Goal: Find specific fact

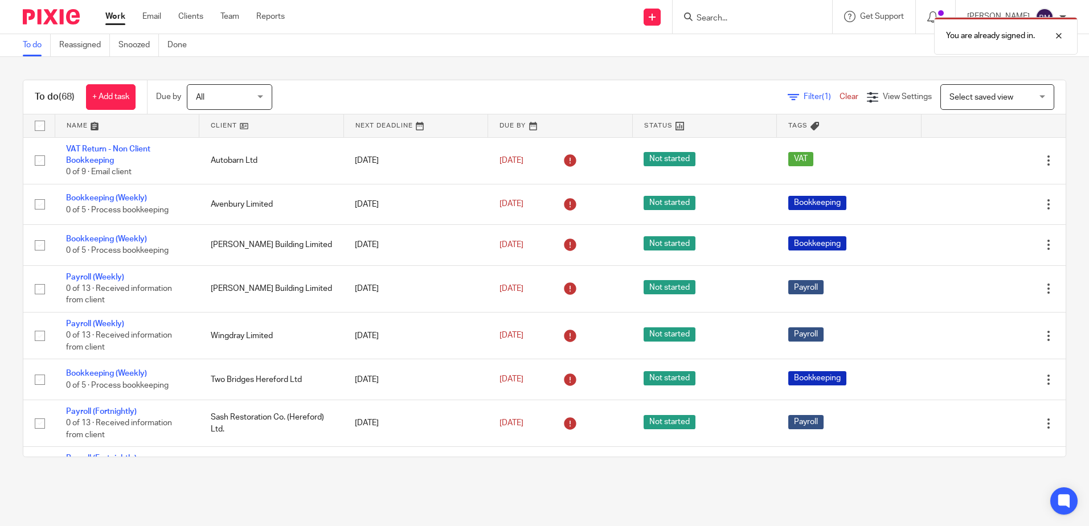
drag, startPoint x: 739, startPoint y: 17, endPoint x: 916, endPoint y: 29, distance: 177.6
click at [739, 17] on div "You are already signed in." at bounding box center [810, 32] width 533 height 43
click at [1056, 35] on div at bounding box center [1050, 36] width 31 height 14
click at [729, 18] on input "Search" at bounding box center [746, 19] width 103 height 10
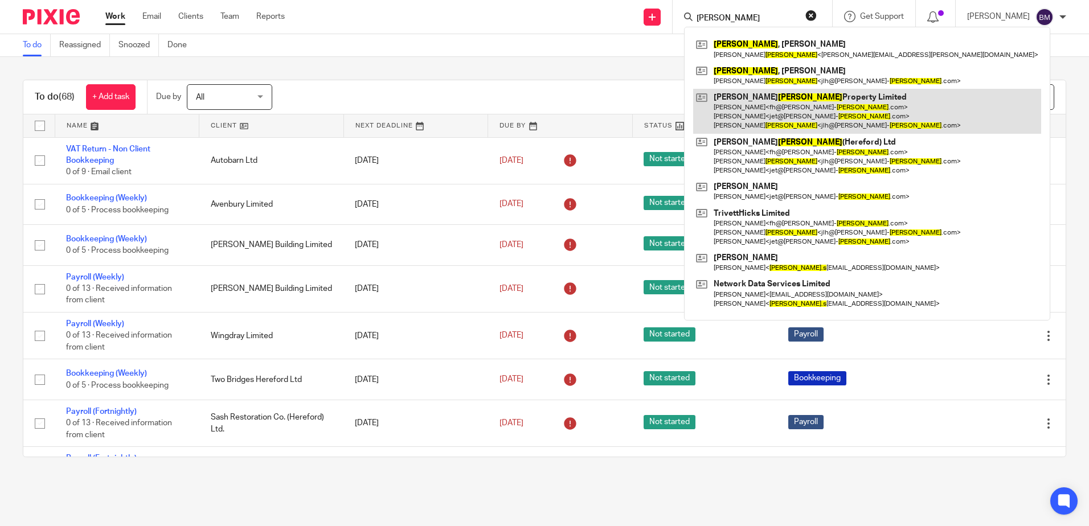
type input "[PERSON_NAME]"
click at [836, 106] on link at bounding box center [867, 111] width 348 height 45
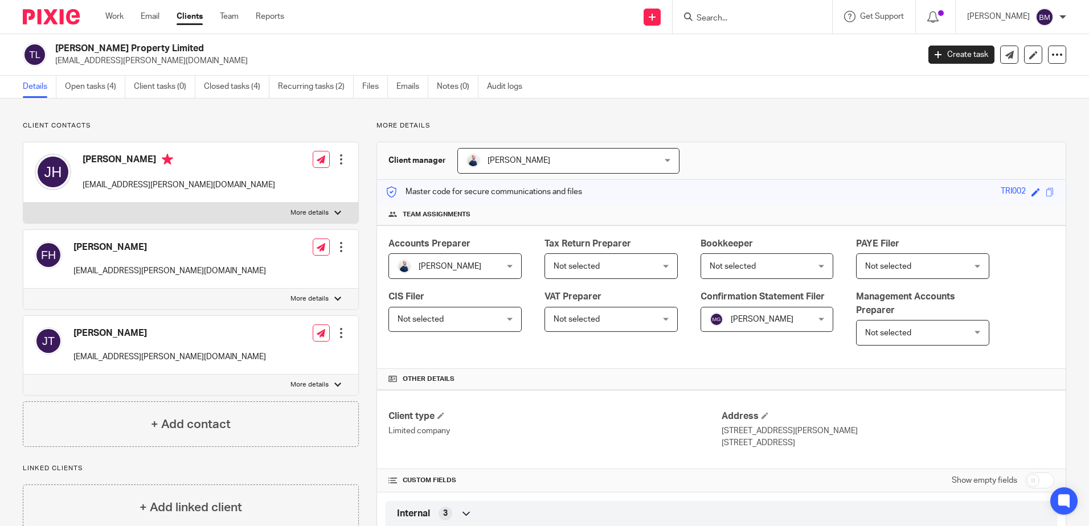
click at [742, 20] on input "Search" at bounding box center [746, 19] width 103 height 10
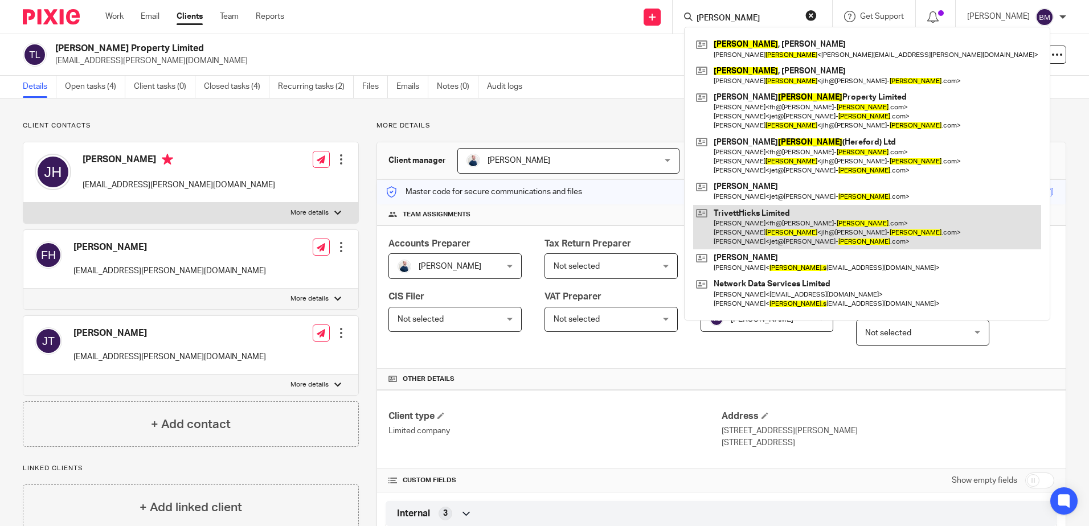
type input "[PERSON_NAME]"
click at [802, 219] on link at bounding box center [867, 227] width 348 height 45
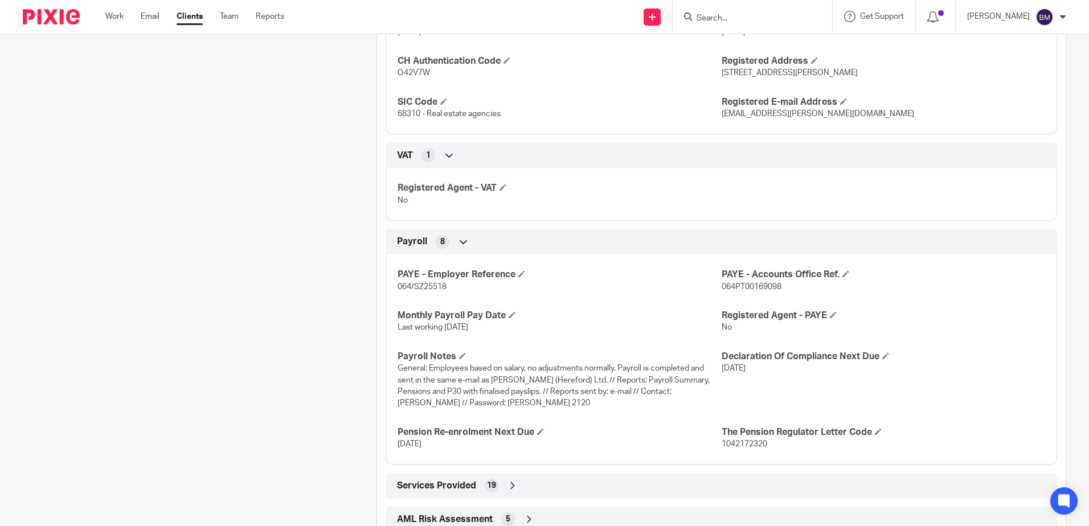
scroll to position [1021, 0]
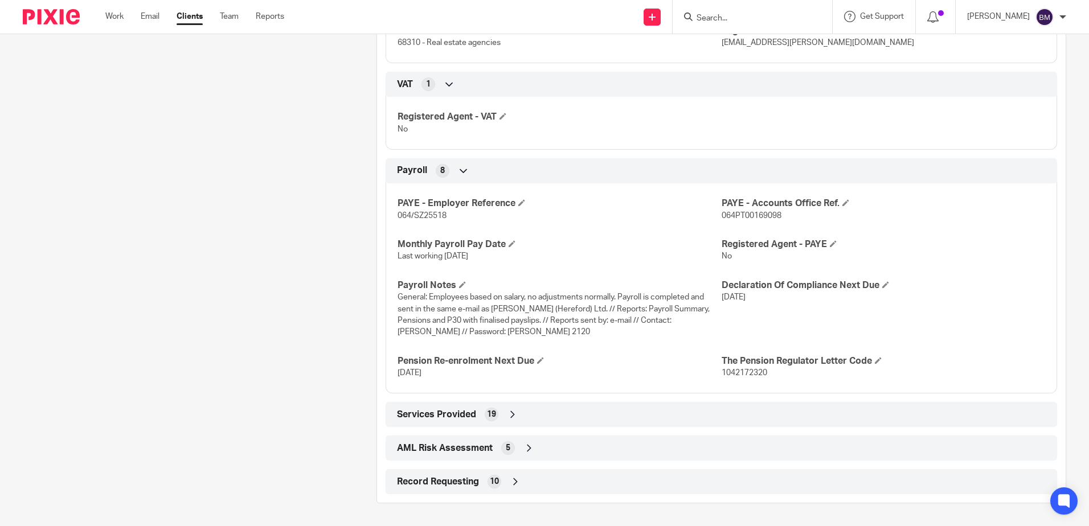
drag, startPoint x: 517, startPoint y: 334, endPoint x: 478, endPoint y: 333, distance: 38.7
click at [478, 333] on p "General: Employees based on salary, no adjustments normally. Payroll is complet…" at bounding box center [559, 315] width 323 height 46
copy span "Ross 2120"
click at [502, 332] on span "General: Employees based on salary, no adjustments normally. Payroll is complet…" at bounding box center [554, 314] width 312 height 43
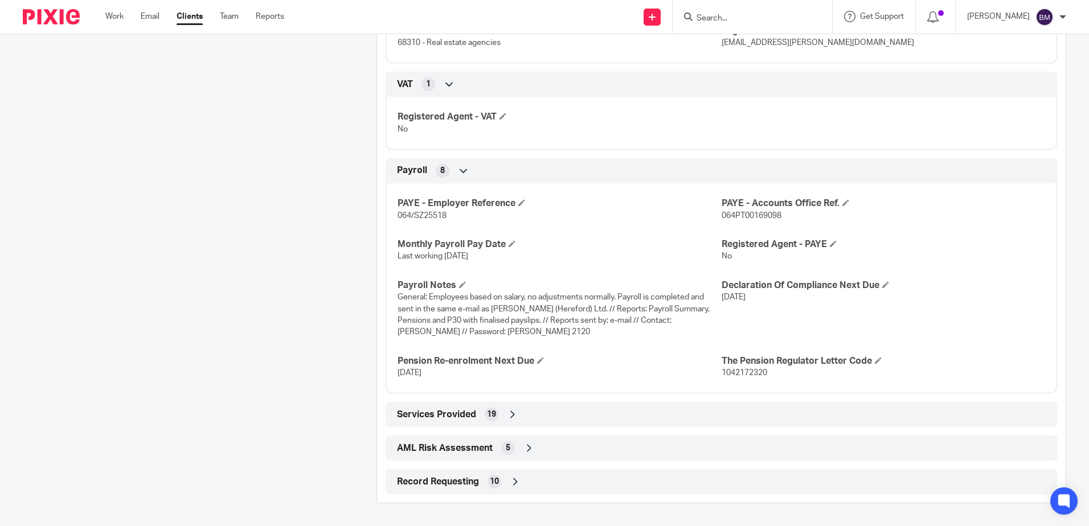
click at [508, 331] on span "General: Employees based on salary, no adjustments normally. Payroll is complet…" at bounding box center [554, 314] width 312 height 43
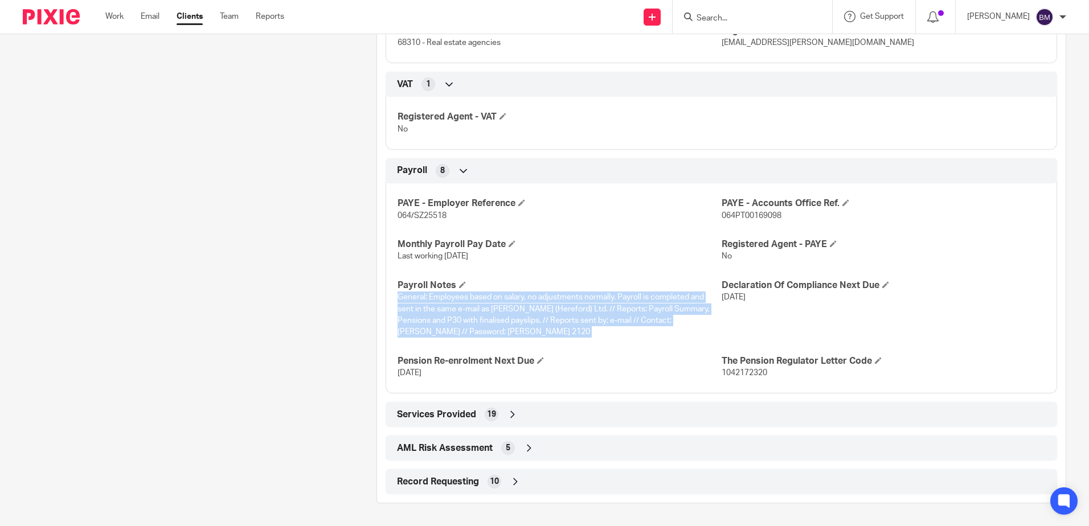
click at [508, 331] on span "General: Employees based on salary, no adjustments normally. Payroll is complet…" at bounding box center [554, 314] width 312 height 43
drag, startPoint x: 508, startPoint y: 331, endPoint x: 513, endPoint y: 329, distance: 5.9
click at [474, 333] on span "General: Employees based on salary, no adjustments normally. Payroll is complet…" at bounding box center [554, 314] width 312 height 43
click at [513, 329] on span "General: Employees based on salary, no adjustments normally. Payroll is complet…" at bounding box center [554, 314] width 312 height 43
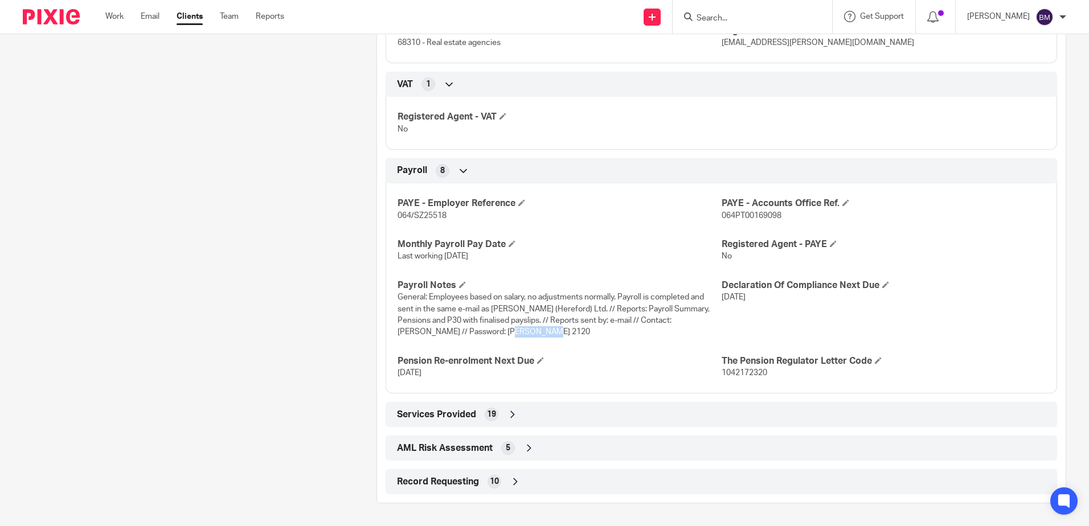
drag, startPoint x: 478, startPoint y: 331, endPoint x: 516, endPoint y: 331, distance: 37.6
click at [516, 331] on span "General: Employees based on salary, no adjustments normally. Payroll is complet…" at bounding box center [554, 314] width 312 height 43
copy span "Ross 2120"
